Goal: Task Accomplishment & Management: Use online tool/utility

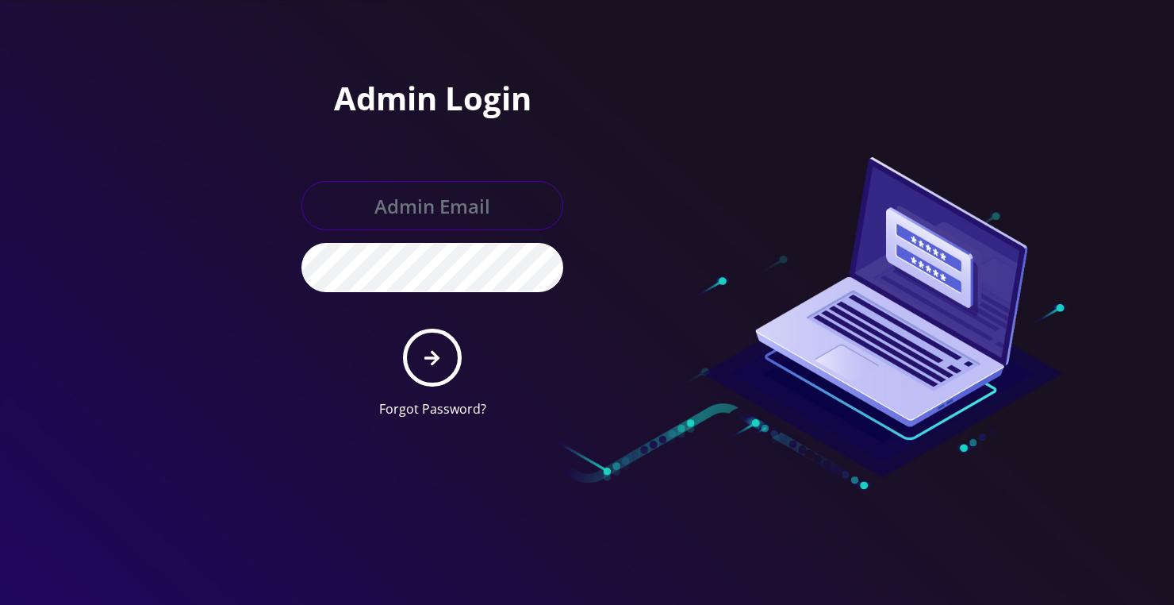
click at [434, 217] on input "text" at bounding box center [433, 205] width 262 height 49
type input "loren@teltik.com"
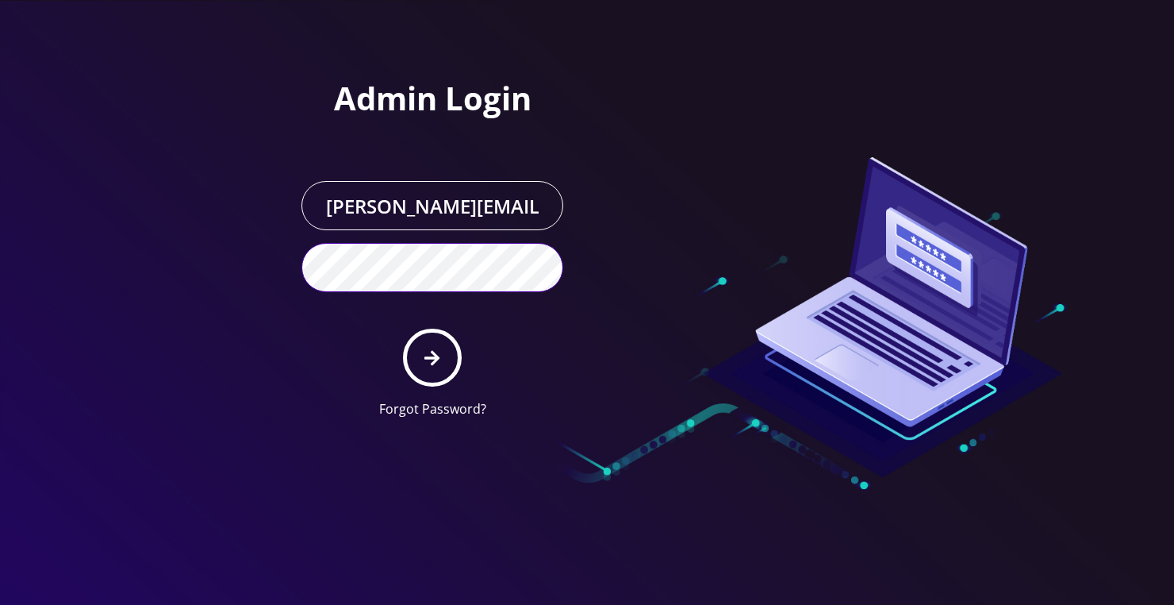
click at [403, 328] on button "submit" at bounding box center [432, 357] width 58 height 58
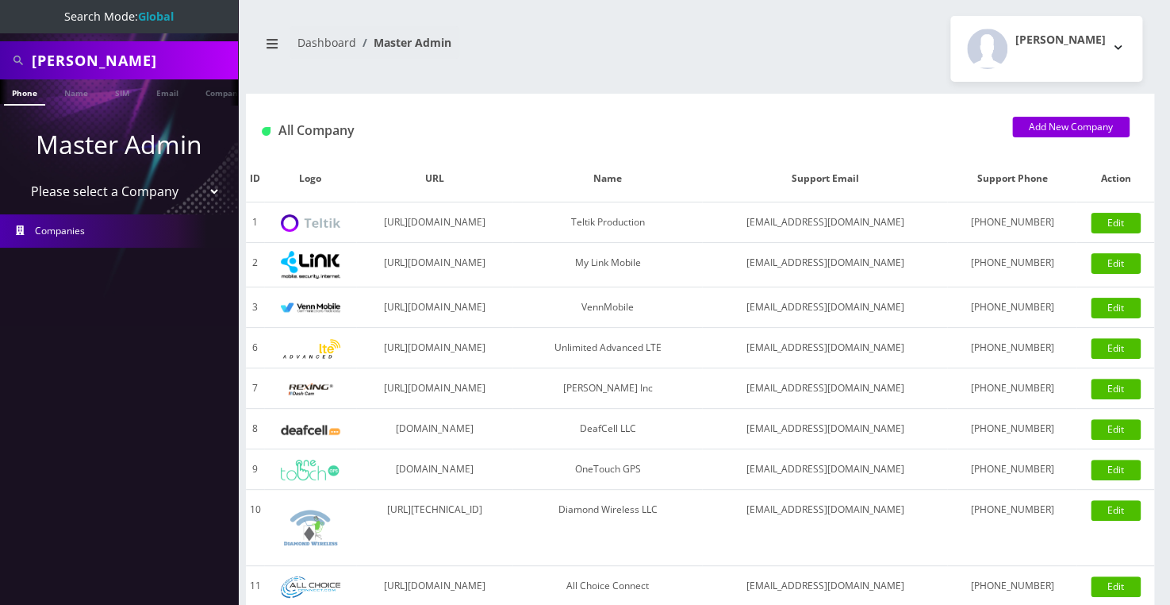
click at [113, 58] on input "[PERSON_NAME]" at bounding box center [133, 60] width 202 height 30
click at [113, 58] on input "Nechama Szimonowitz" at bounding box center [133, 60] width 202 height 30
type input "rivlin"
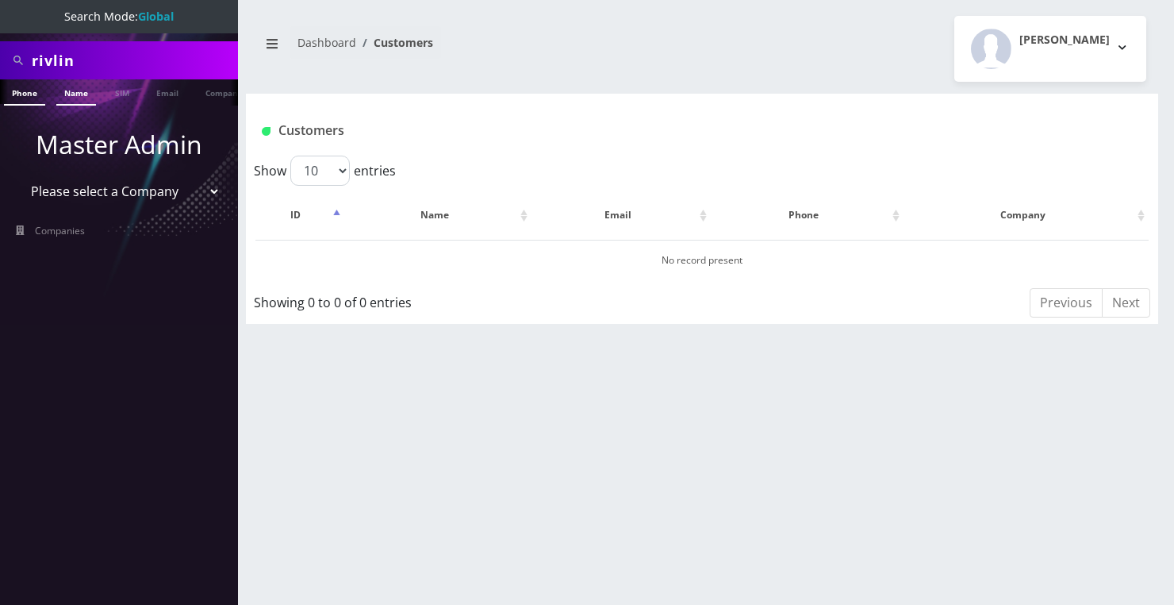
click at [70, 90] on link "Name" at bounding box center [76, 92] width 40 height 26
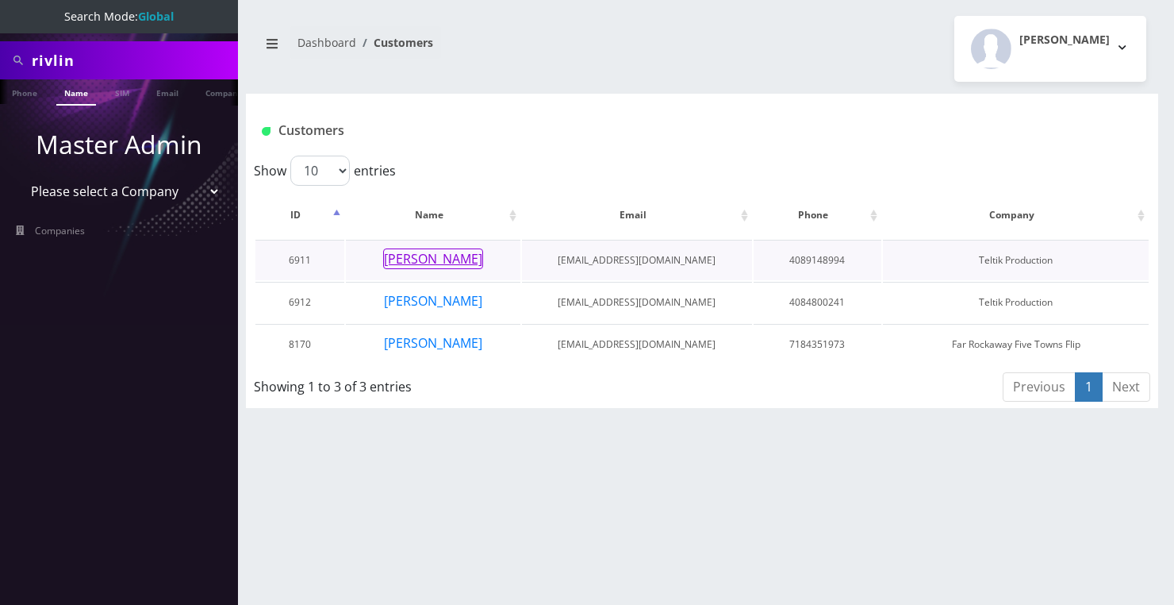
click at [437, 263] on button "Miri Rivlin" at bounding box center [433, 258] width 100 height 21
click at [426, 294] on button "[PERSON_NAME]" at bounding box center [433, 300] width 100 height 21
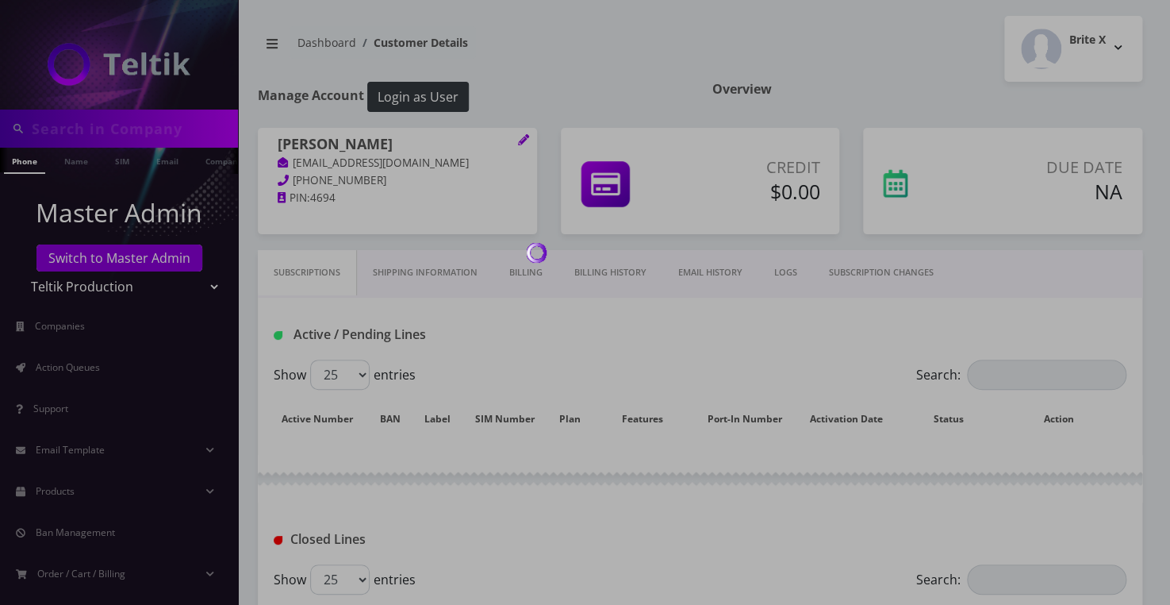
type input "rivlin"
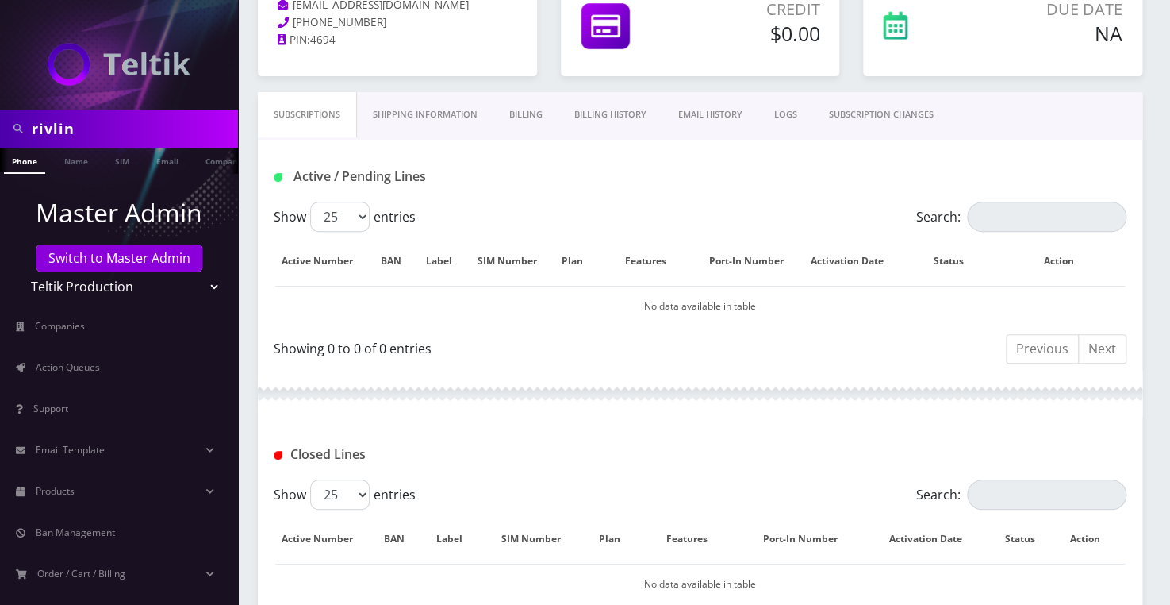
scroll to position [2, 0]
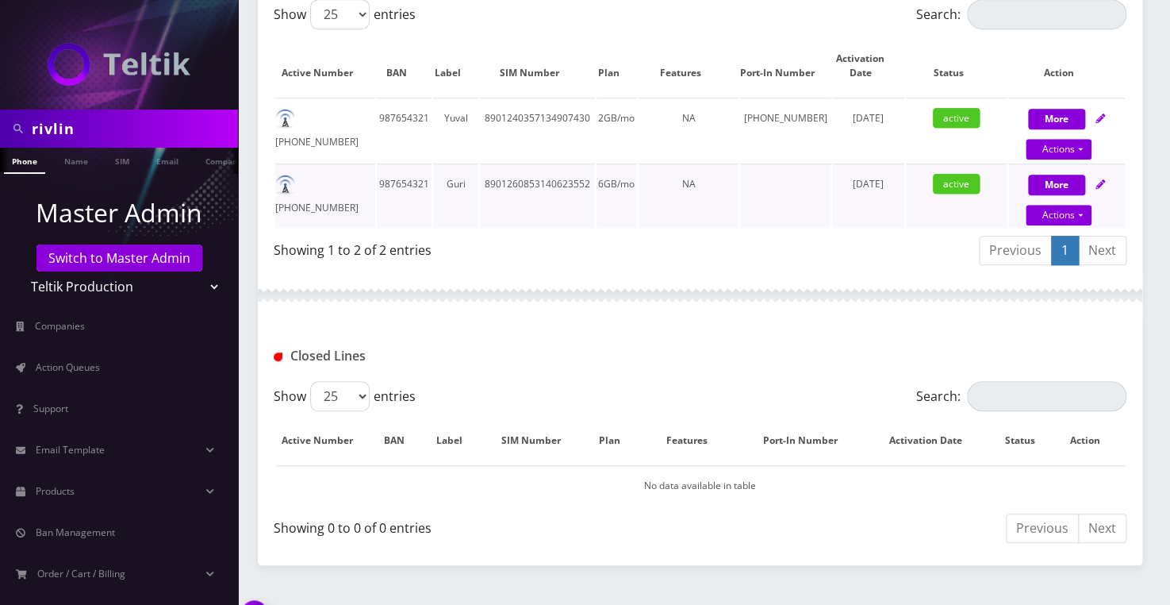
scroll to position [144, 0]
